Goal: Transaction & Acquisition: Purchase product/service

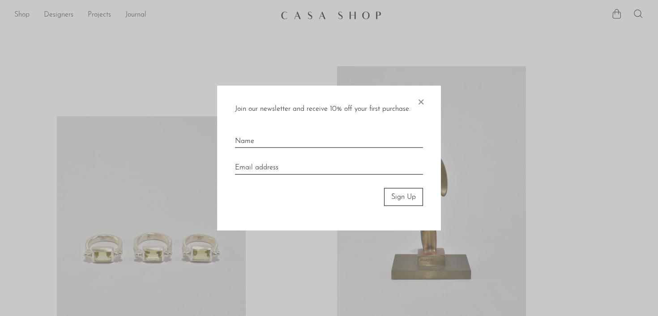
click at [420, 102] on span "×" at bounding box center [420, 99] width 9 height 29
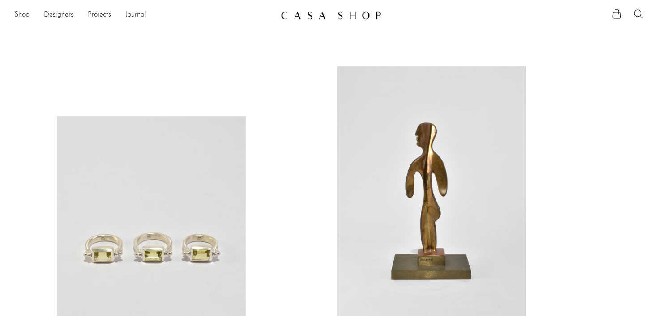
click at [635, 16] on icon at bounding box center [638, 14] width 11 height 11
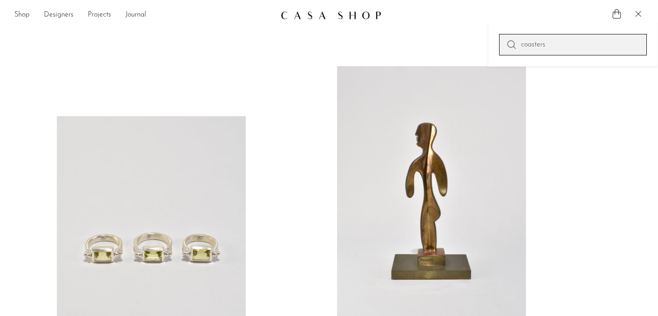
type input "coasters"
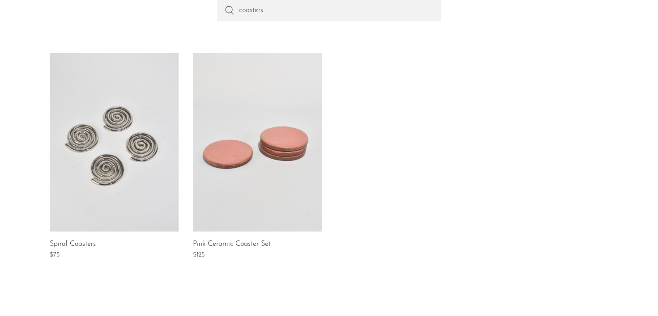
scroll to position [117, 0]
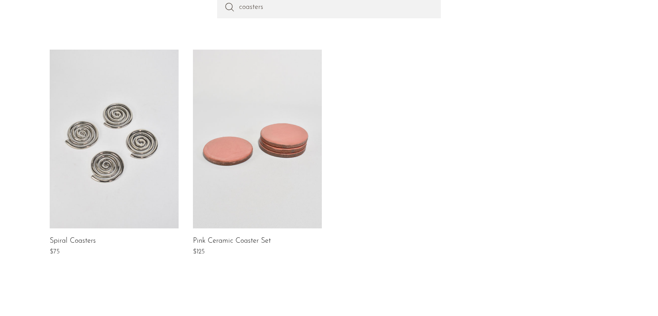
click at [141, 159] on link at bounding box center [114, 139] width 129 height 179
